Goal: Use online tool/utility: Utilize a website feature to perform a specific function

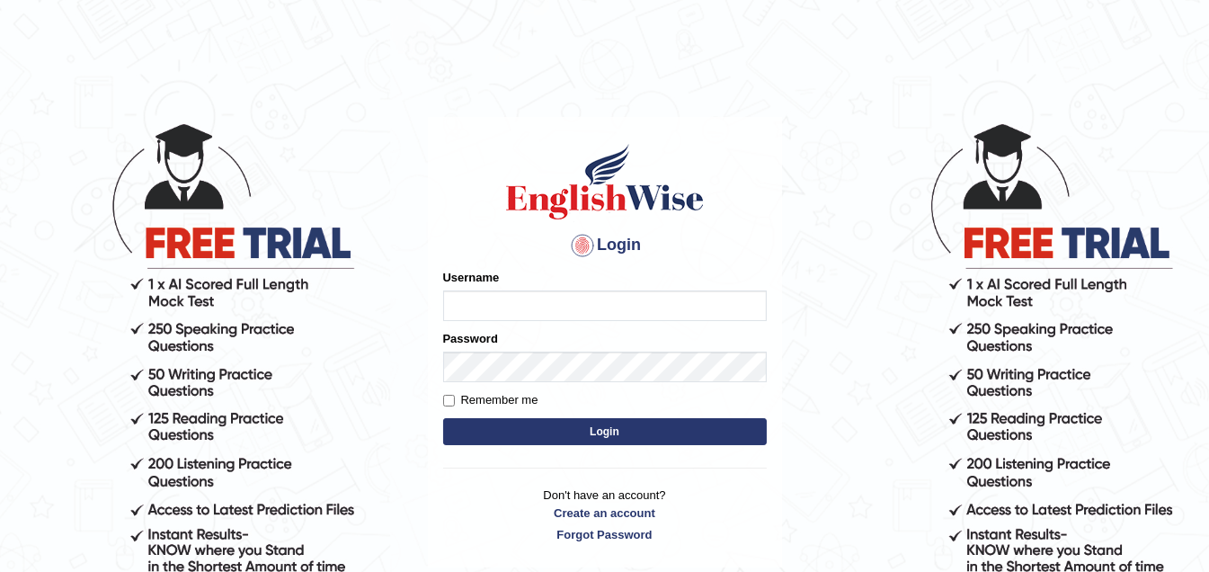
type input "roycas"
click at [539, 402] on div "Remember me" at bounding box center [605, 400] width 324 height 18
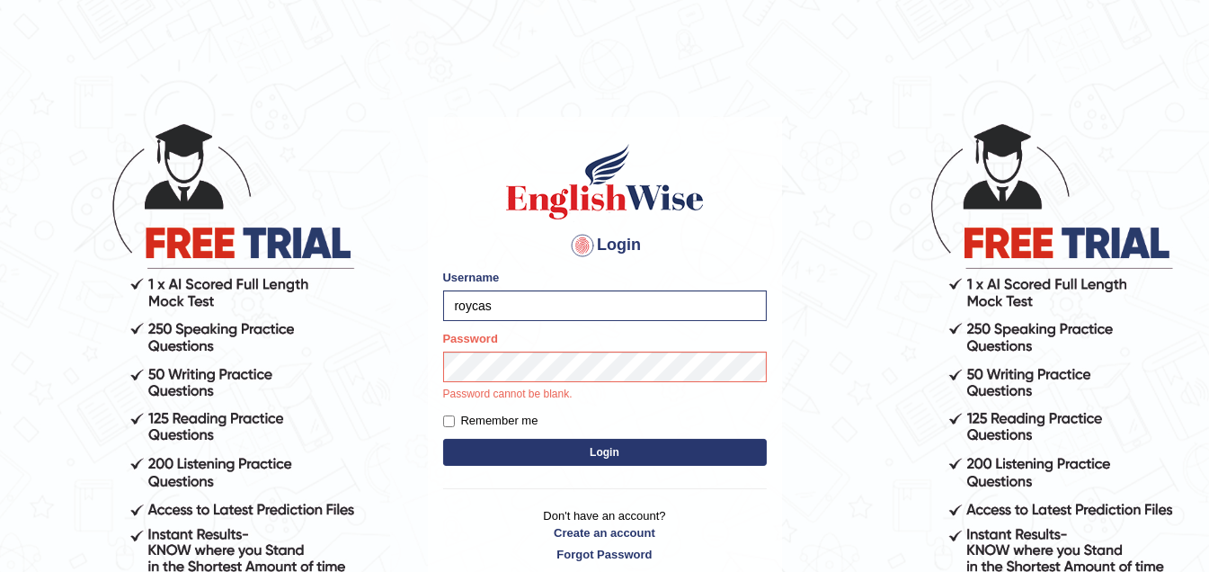
click at [592, 453] on button "Login" at bounding box center [605, 452] width 324 height 27
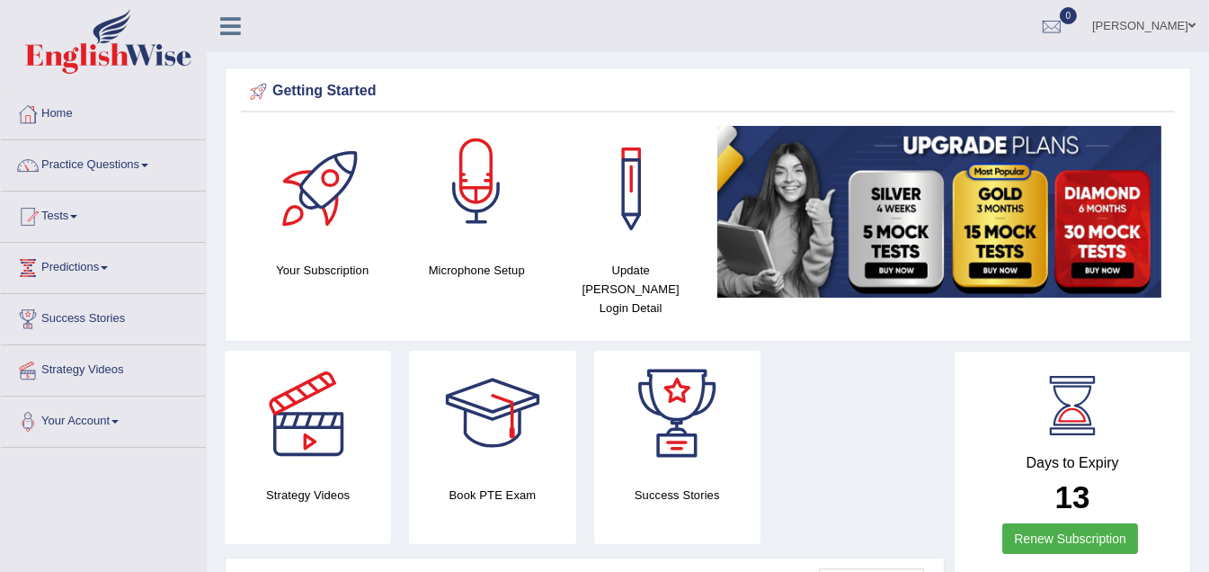
click at [476, 209] on div at bounding box center [477, 189] width 126 height 126
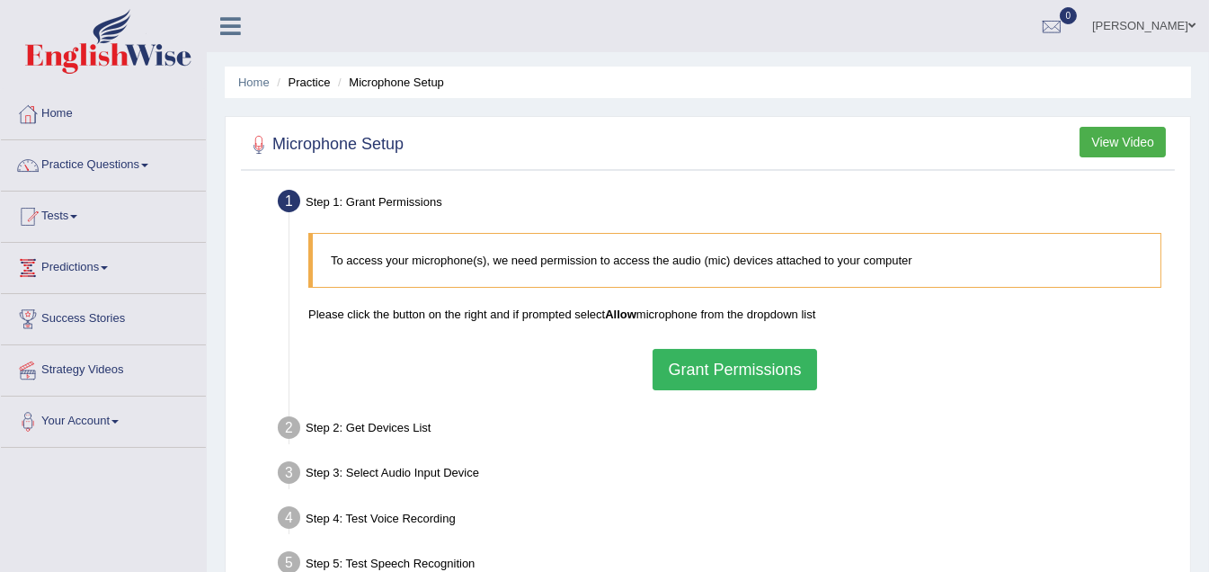
click at [724, 374] on button "Grant Permissions" at bounding box center [735, 369] width 164 height 41
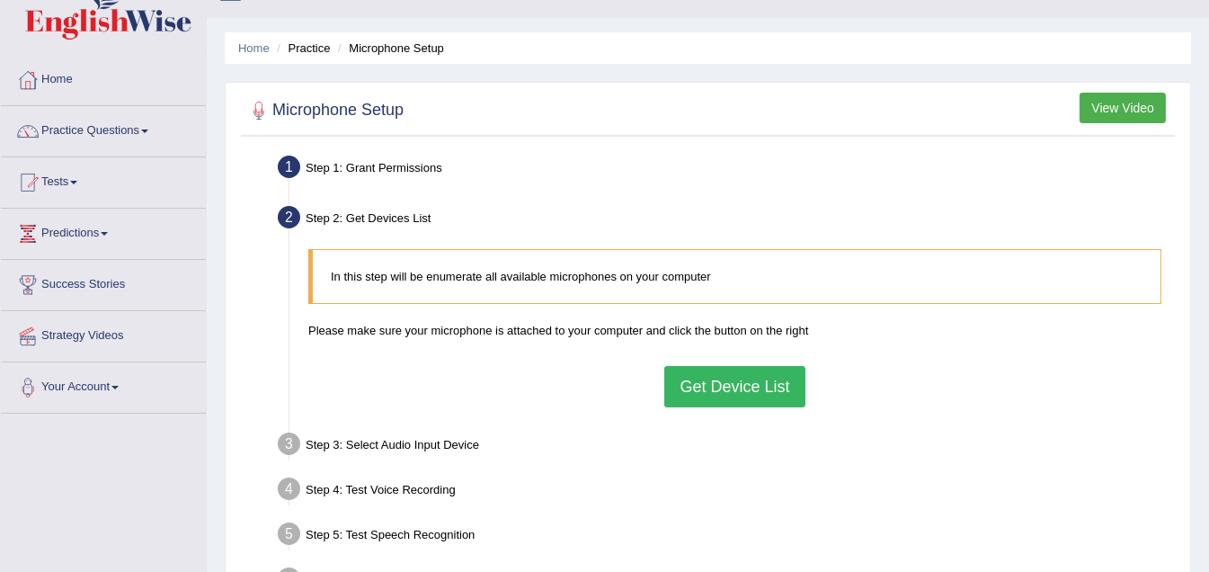
scroll to position [89, 0]
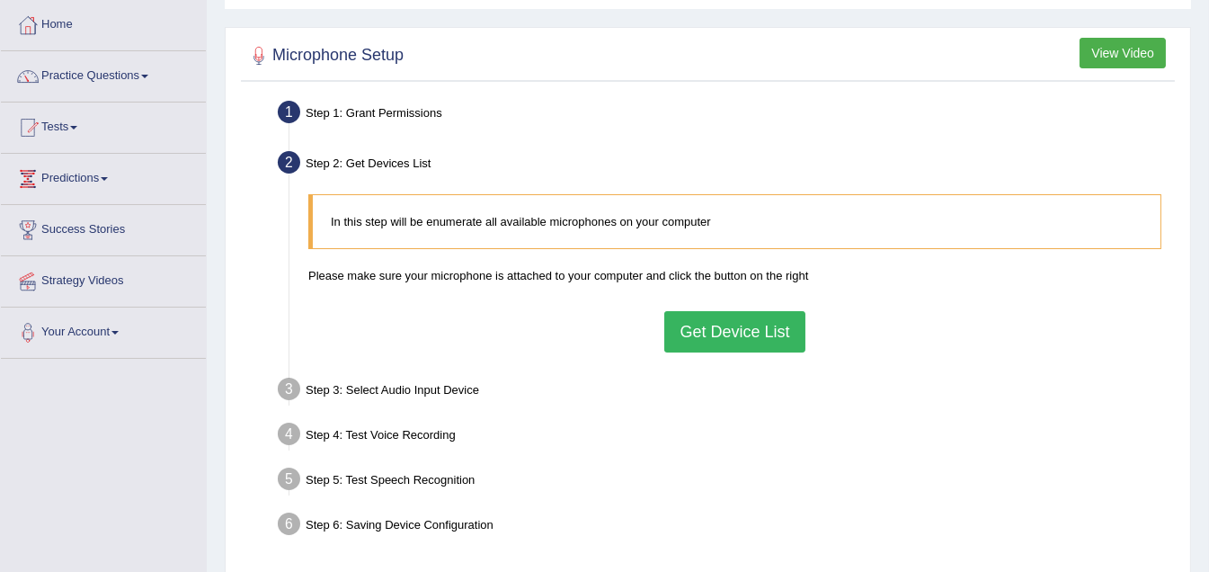
click at [741, 329] on button "Get Device List" at bounding box center [734, 331] width 140 height 41
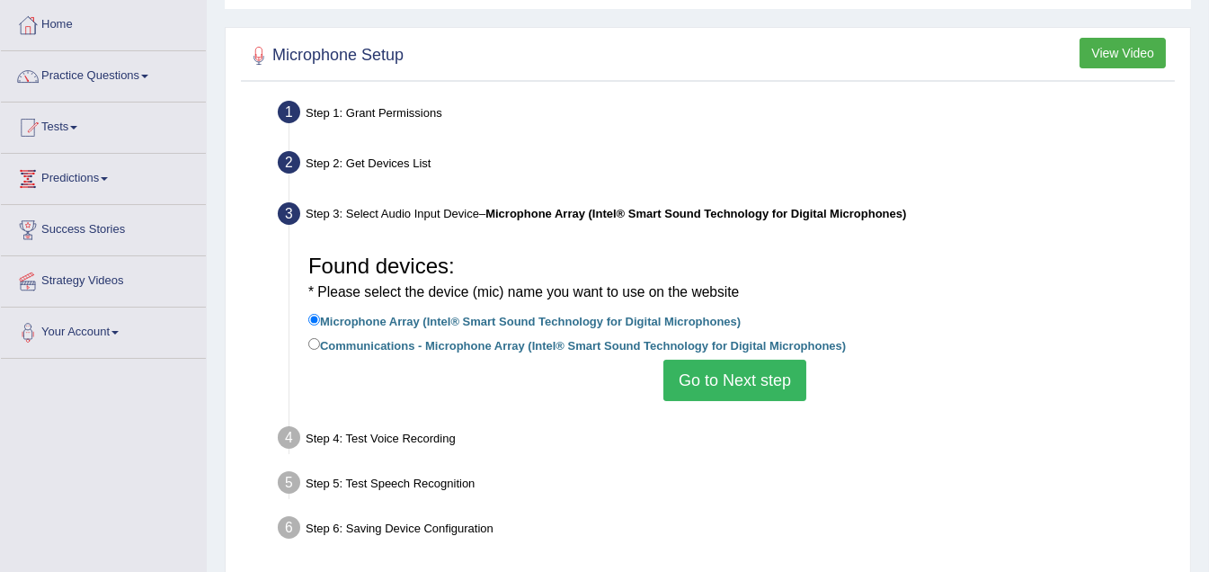
click at [725, 390] on button "Go to Next step" at bounding box center [734, 380] width 143 height 41
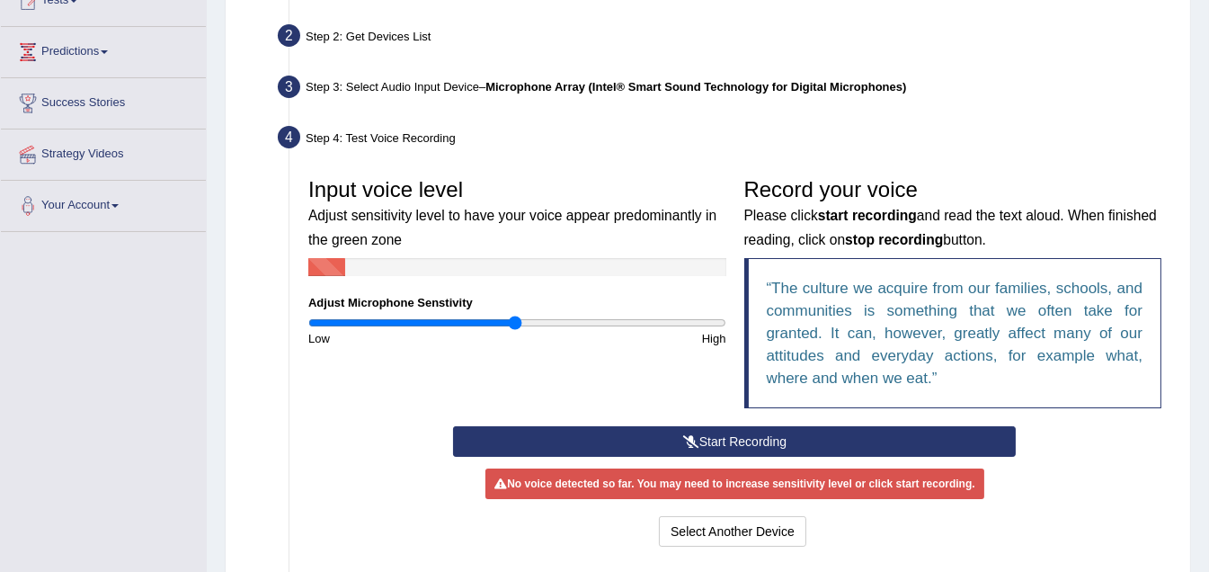
scroll to position [270, 0]
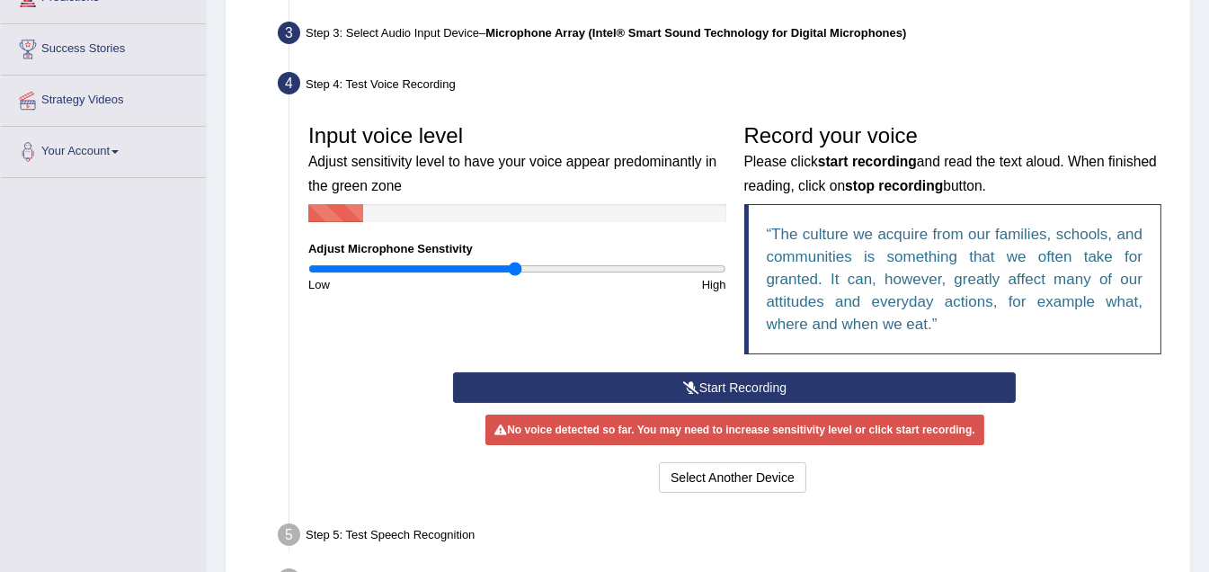
click at [725, 387] on button "Start Recording" at bounding box center [734, 387] width 563 height 31
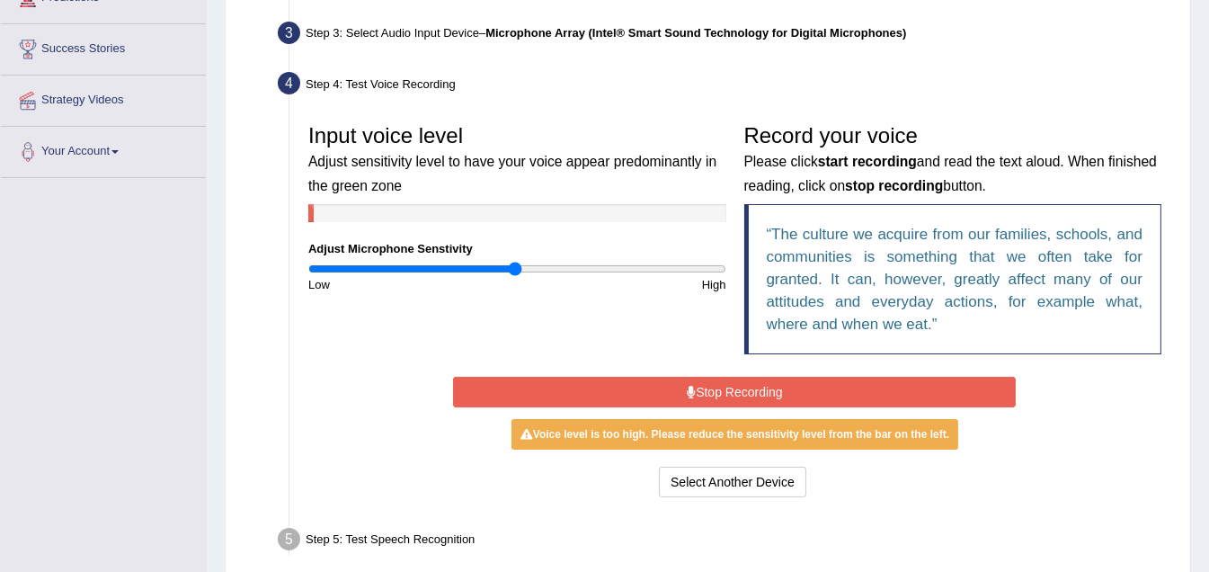
click at [738, 390] on button "Stop Recording" at bounding box center [734, 392] width 563 height 31
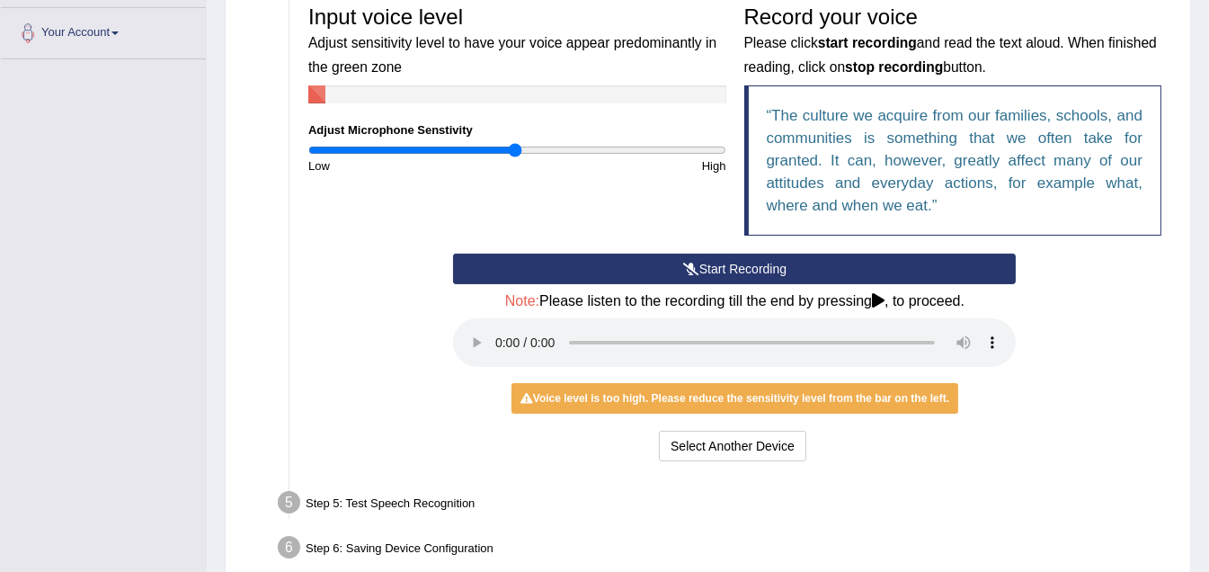
scroll to position [386, 0]
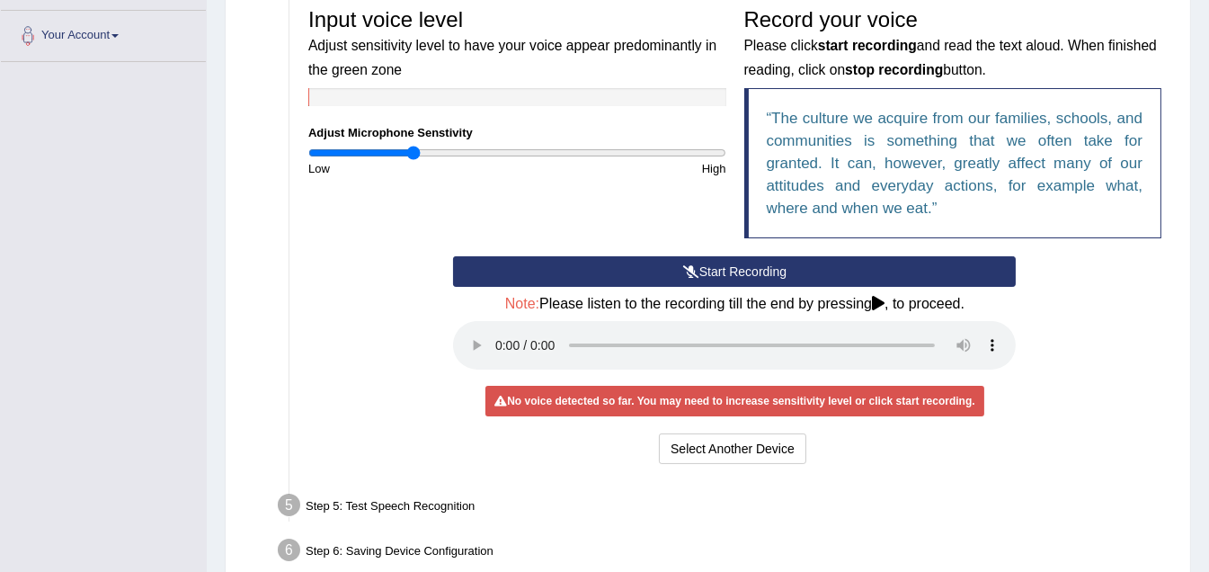
drag, startPoint x: 513, startPoint y: 147, endPoint x: 412, endPoint y: 150, distance: 101.6
click at [412, 150] on input "range" at bounding box center [517, 153] width 418 height 14
click at [348, 247] on div "Input voice level Adjust sensitivity level to have your voice appear predominan…" at bounding box center [734, 127] width 871 height 257
drag, startPoint x: 408, startPoint y: 149, endPoint x: 430, endPoint y: 152, distance: 21.7
click at [430, 152] on input "range" at bounding box center [517, 153] width 418 height 14
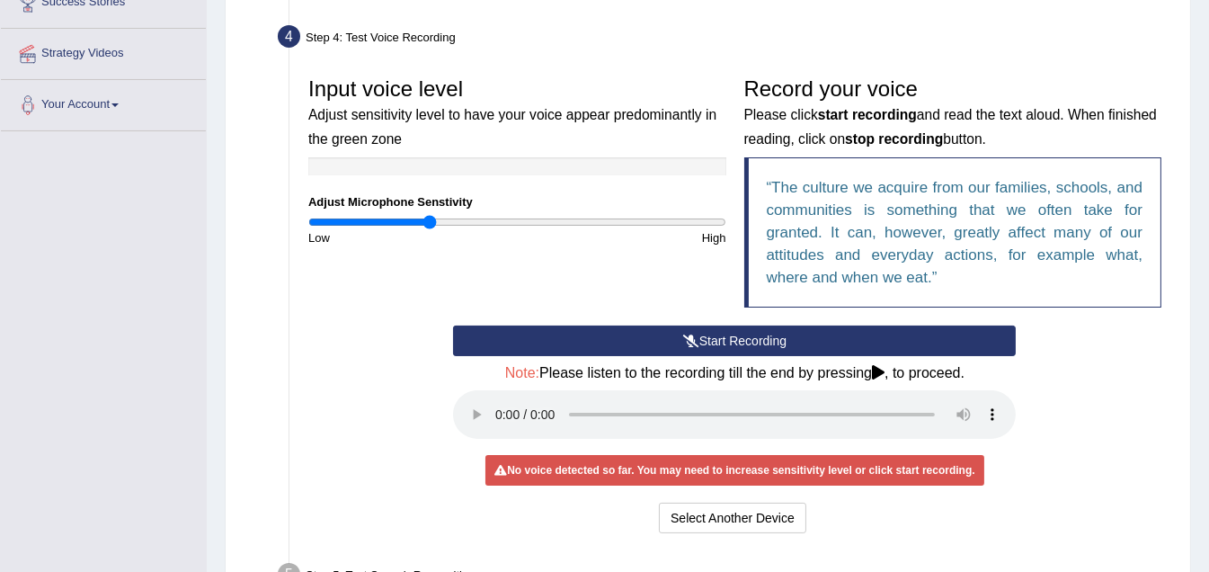
scroll to position [296, 0]
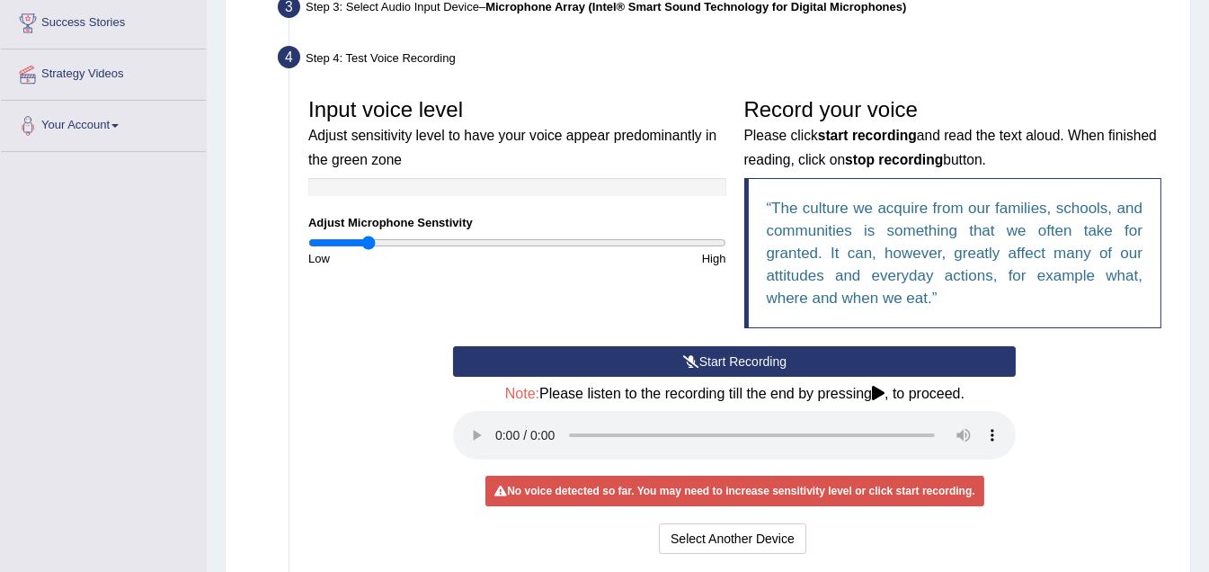
drag, startPoint x: 429, startPoint y: 241, endPoint x: 368, endPoint y: 246, distance: 61.4
type input "0.28"
click at [368, 246] on input "range" at bounding box center [517, 243] width 418 height 14
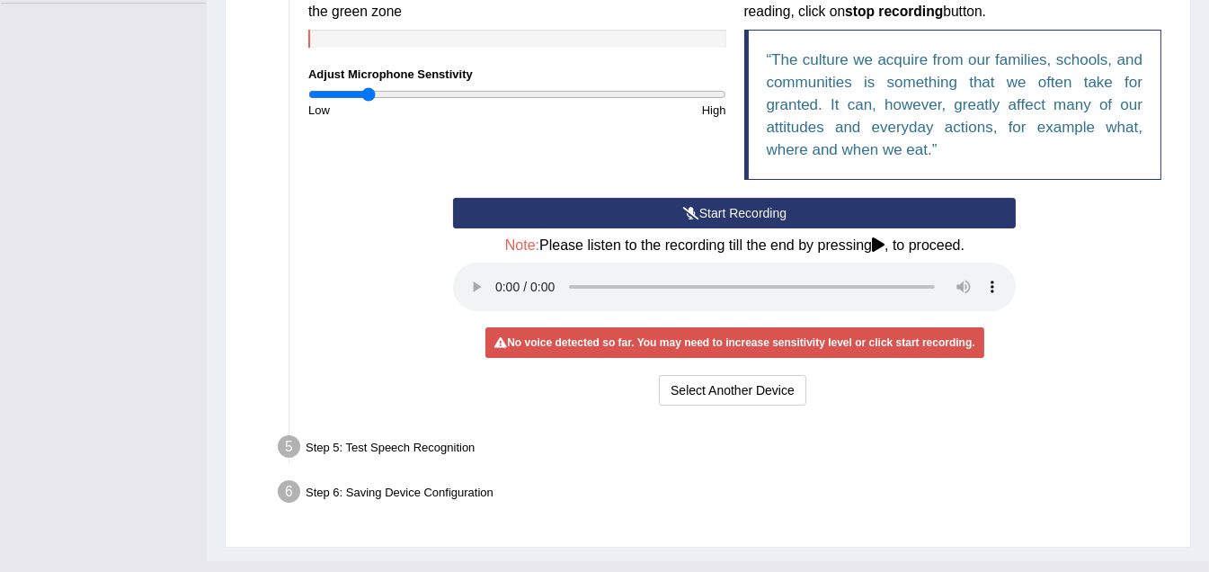
scroll to position [475, 0]
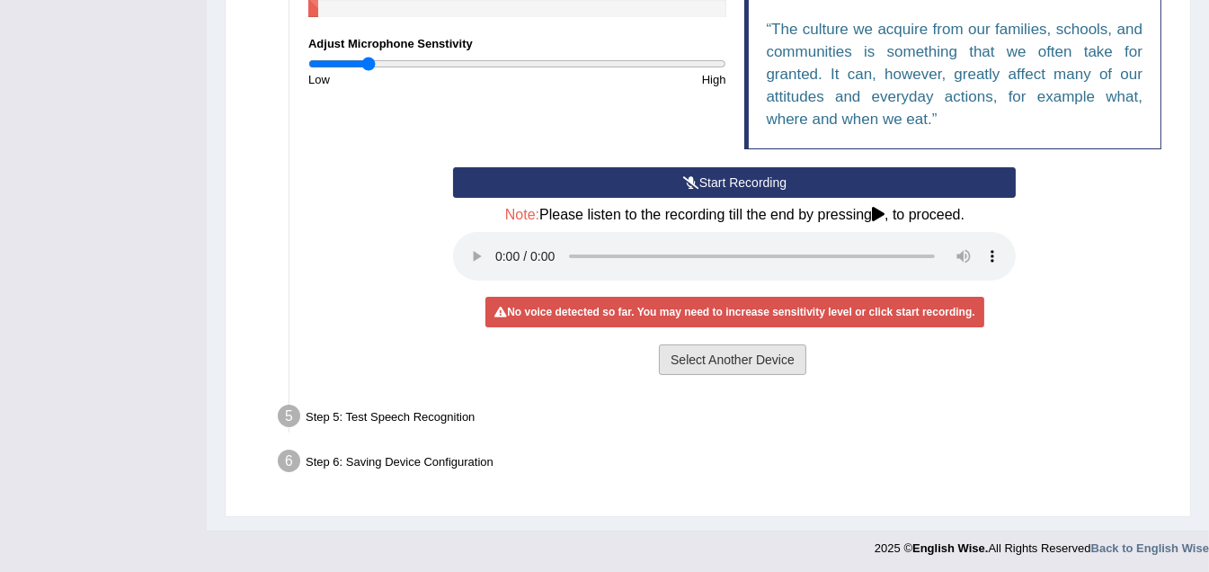
click at [690, 356] on button "Select Another Device" at bounding box center [732, 359] width 147 height 31
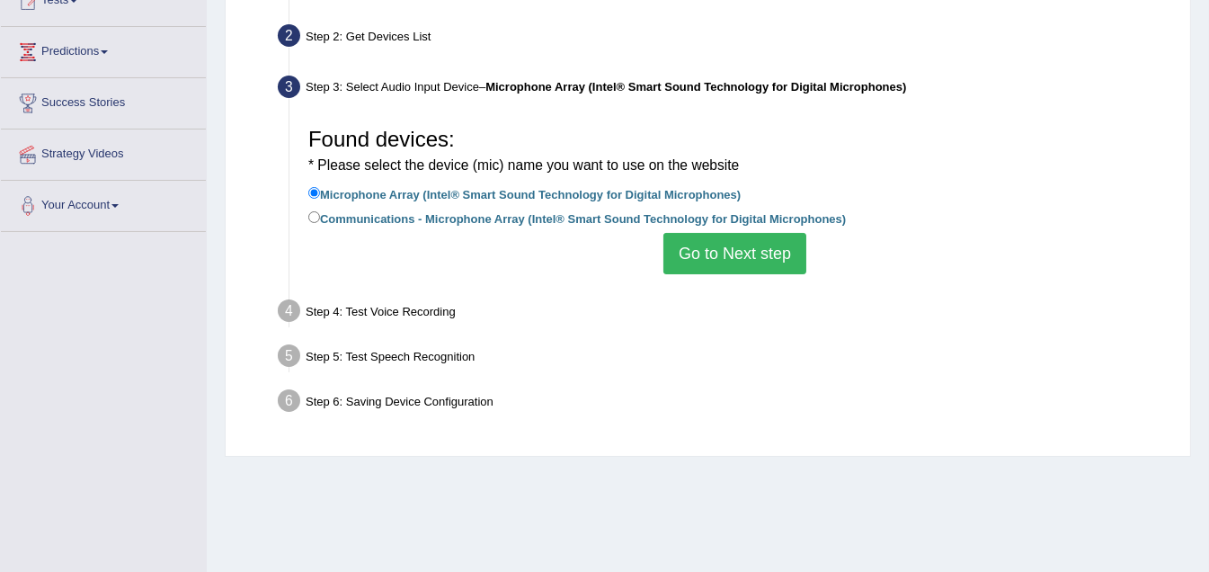
scroll to position [371, 0]
